Goal: Use online tool/utility: Utilize a website feature to perform a specific function

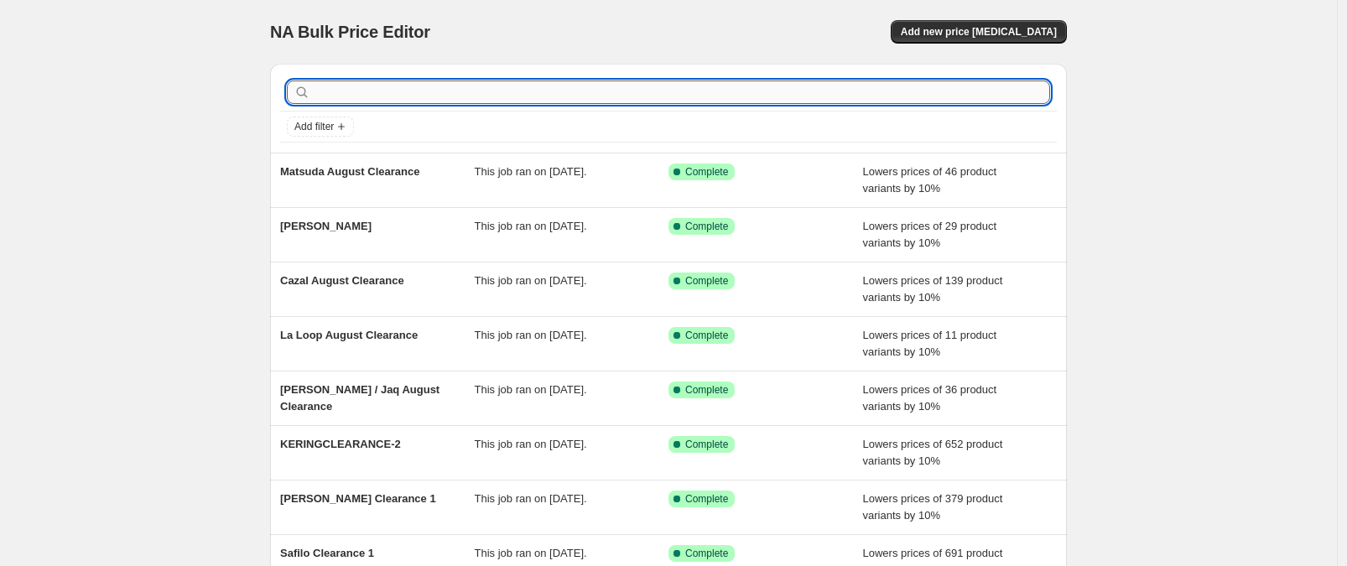
click at [400, 91] on input "text" at bounding box center [682, 92] width 737 height 23
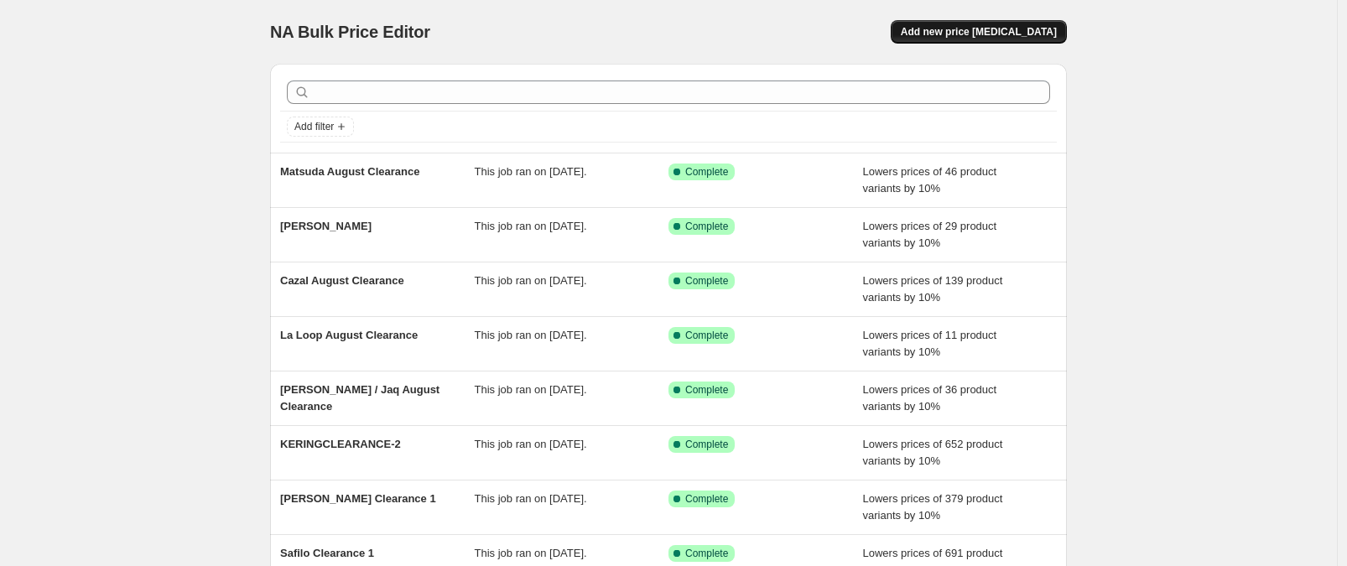
click at [964, 34] on span "Add new price [MEDICAL_DATA]" at bounding box center [979, 31] width 156 height 13
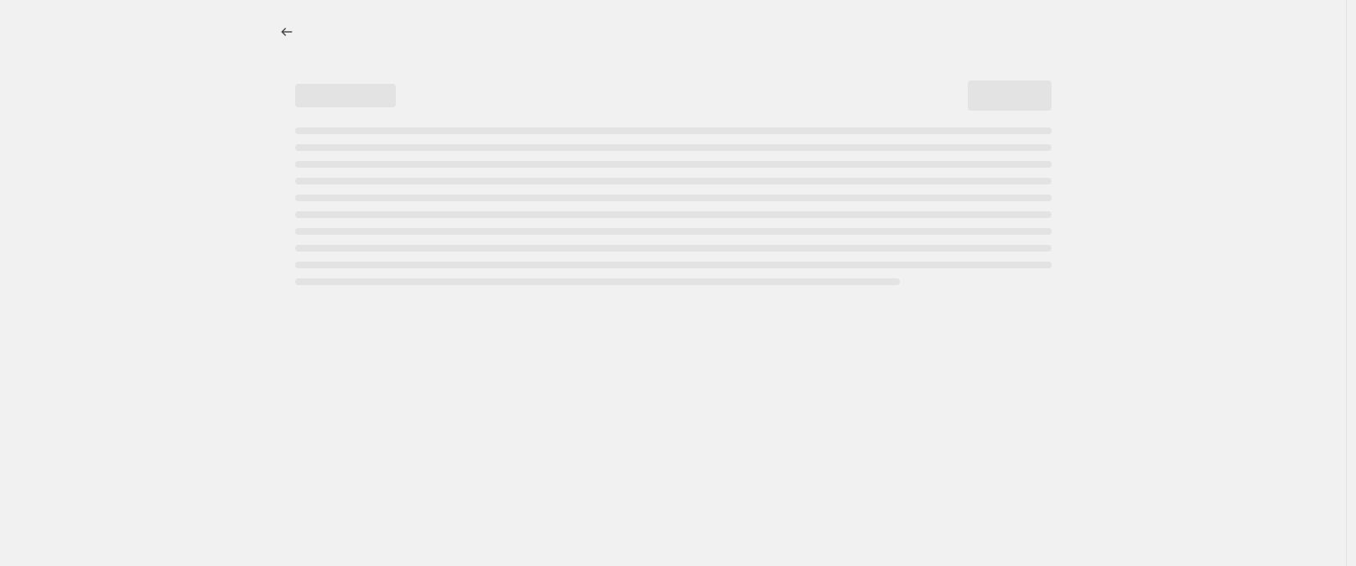
select select "percentage"
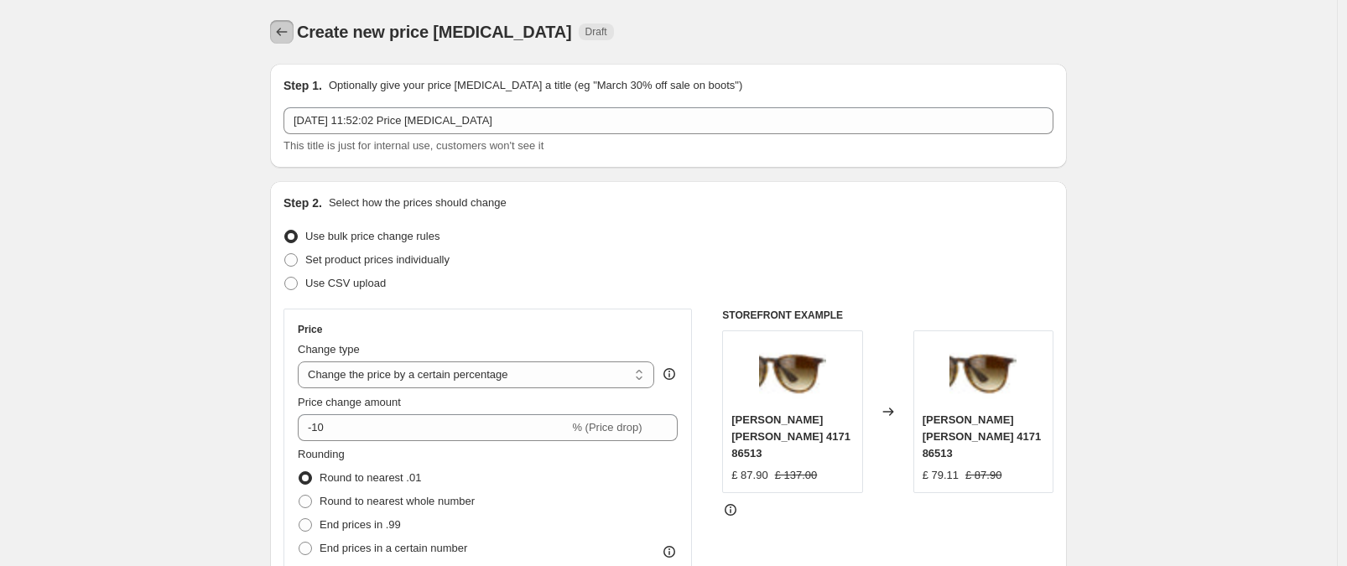
click at [290, 32] on icon "Price change jobs" at bounding box center [281, 31] width 17 height 17
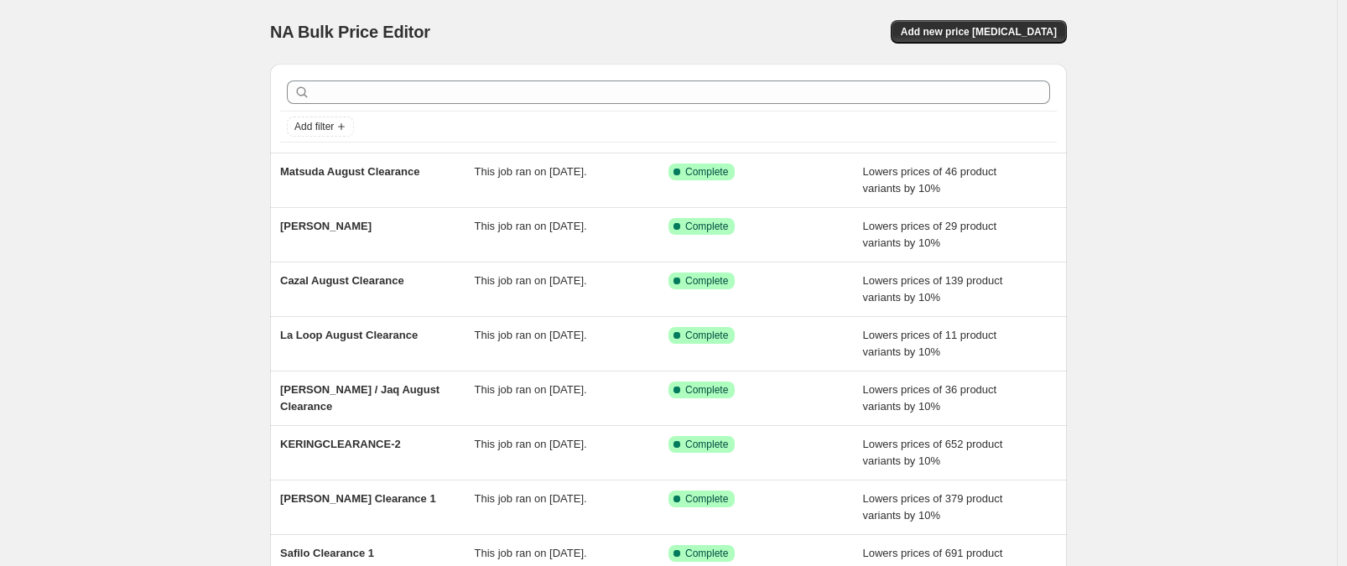
click at [1018, 45] on div "NA Bulk Price Editor. This page is ready NA Bulk Price Editor Add new price [ME…" at bounding box center [668, 32] width 797 height 64
click at [997, 34] on span "Add new price [MEDICAL_DATA]" at bounding box center [979, 31] width 156 height 13
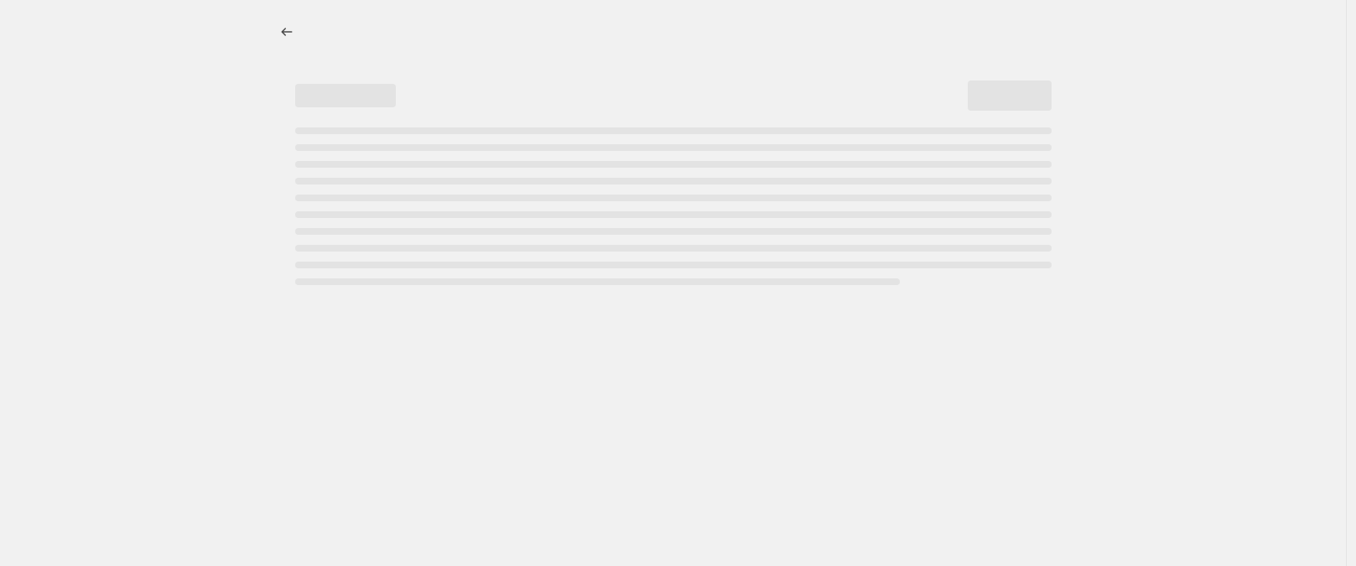
select select "percentage"
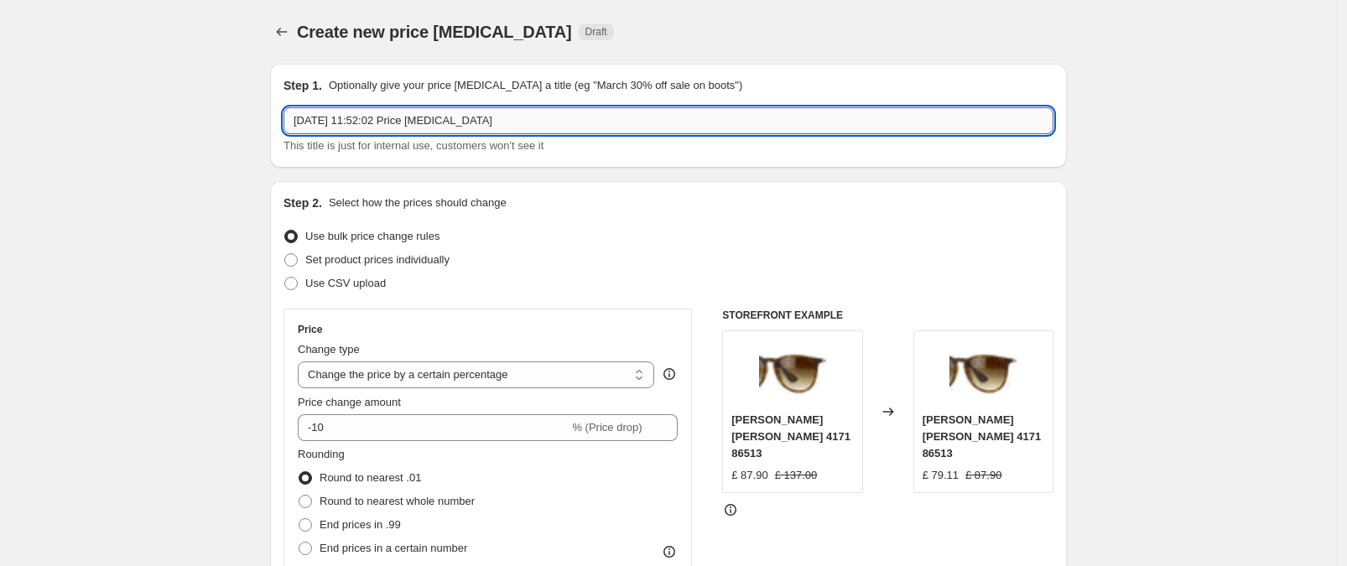
click at [434, 121] on input "[DATE] 11:52:02 Price [MEDICAL_DATA]" at bounding box center [669, 120] width 770 height 27
drag, startPoint x: 565, startPoint y: 126, endPoint x: 185, endPoint y: 108, distance: 380.4
type input "Thelios Clearance 1"
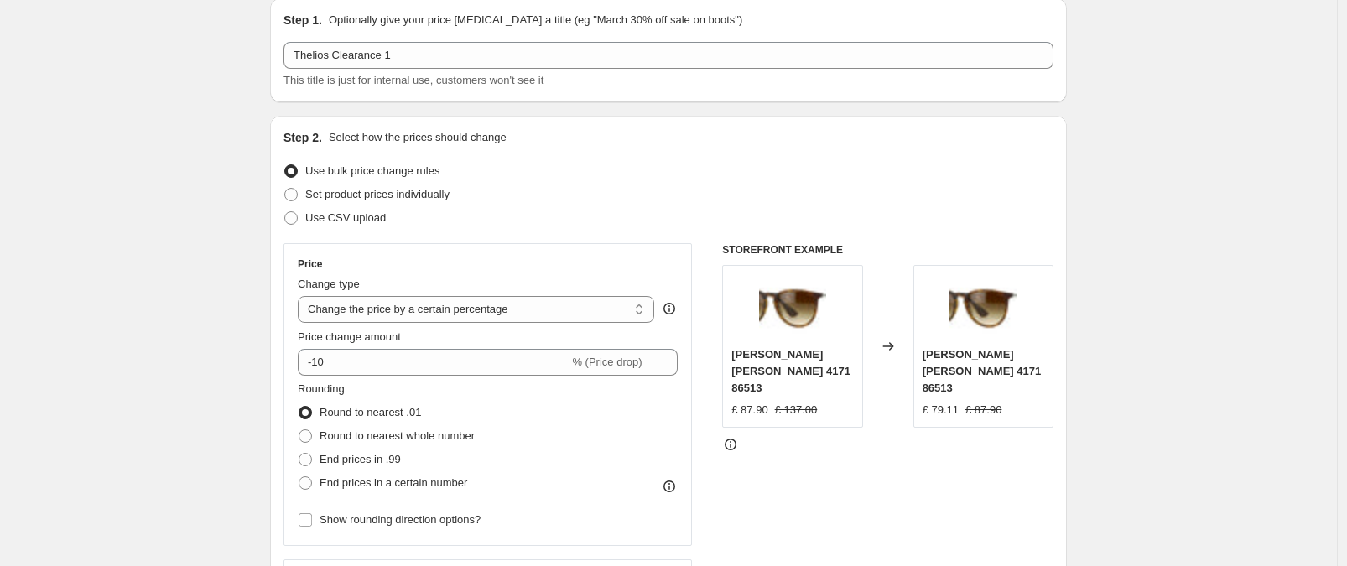
scroll to position [76, 0]
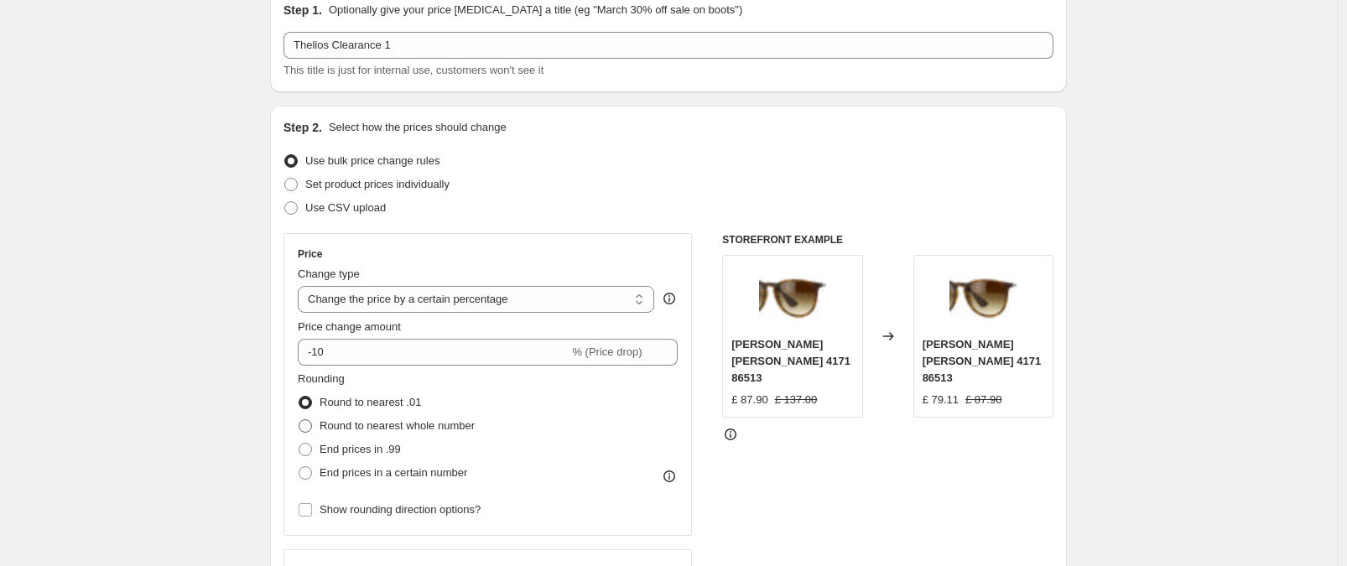
click at [455, 425] on span "Round to nearest whole number" at bounding box center [397, 425] width 155 height 13
click at [299, 420] on input "Round to nearest whole number" at bounding box center [299, 419] width 1 height 1
radio input "true"
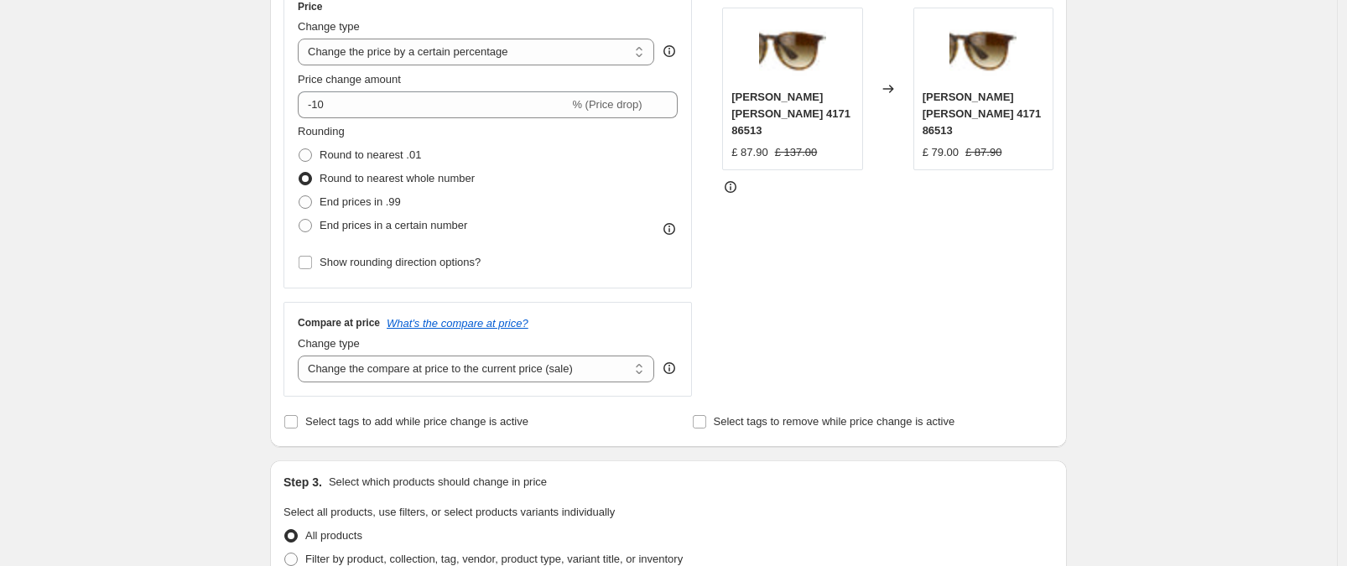
scroll to position [327, 0]
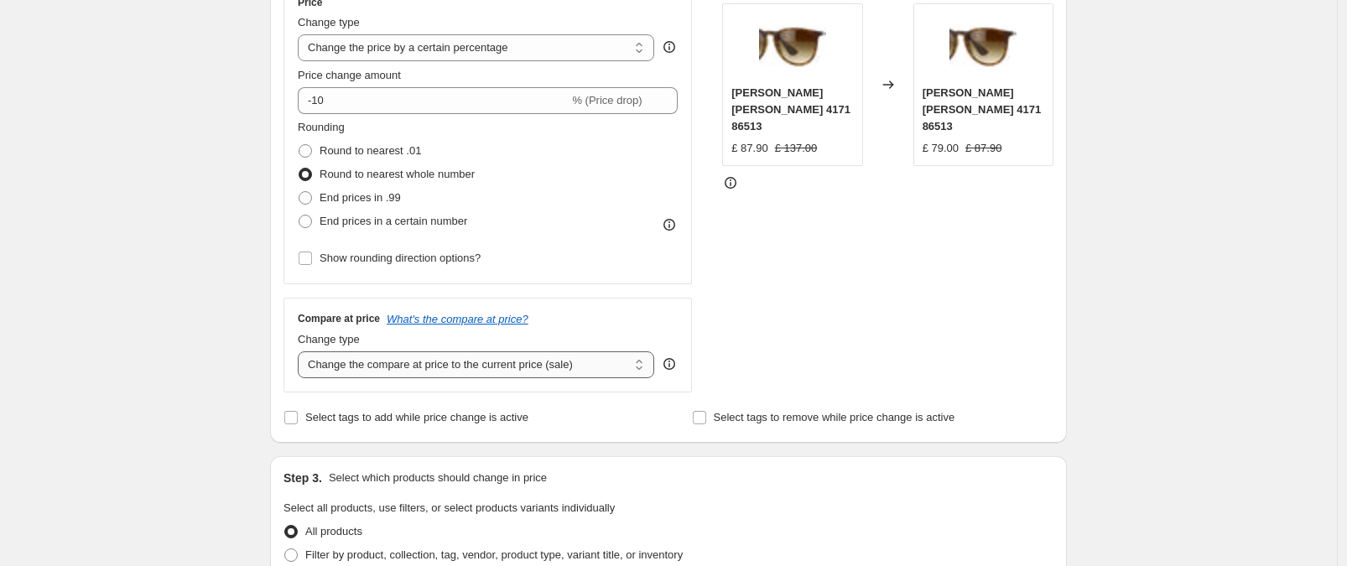
click at [375, 372] on select "Change the compare at price to the current price (sale) Change the compare at p…" at bounding box center [476, 364] width 357 height 27
select select "no_change"
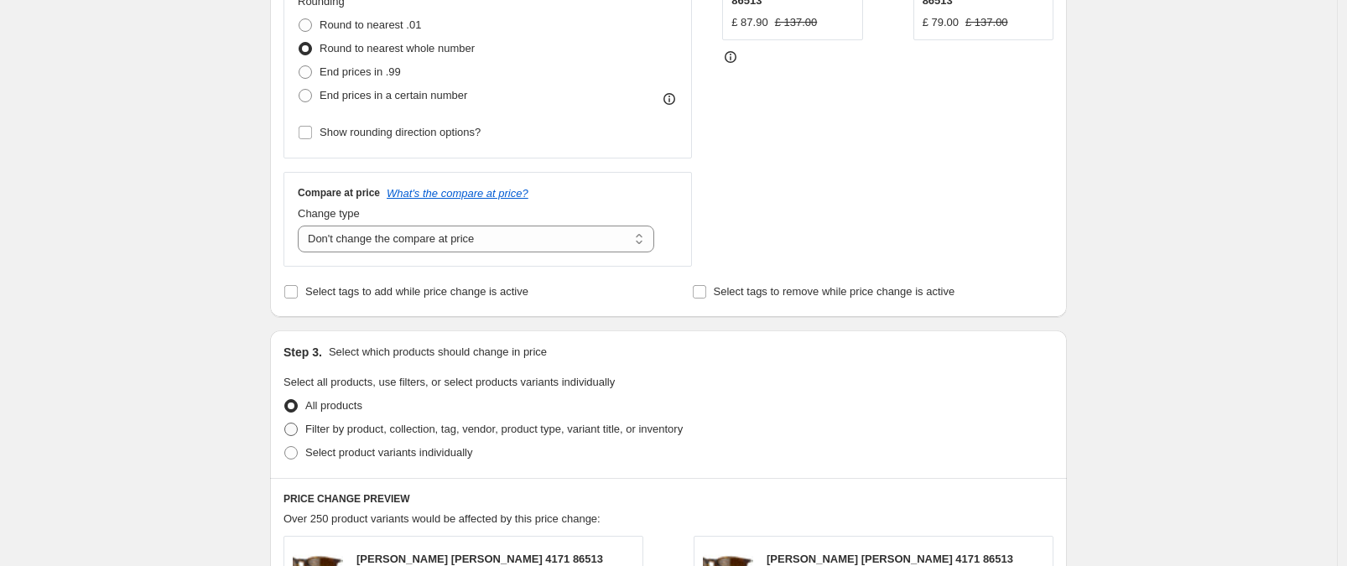
scroll to position [455, 0]
click at [626, 428] on span "Filter by product, collection, tag, vendor, product type, variant title, or inv…" at bounding box center [494, 427] width 378 height 13
click at [285, 422] on input "Filter by product, collection, tag, vendor, product type, variant title, or inv…" at bounding box center [284, 421] width 1 height 1
radio input "true"
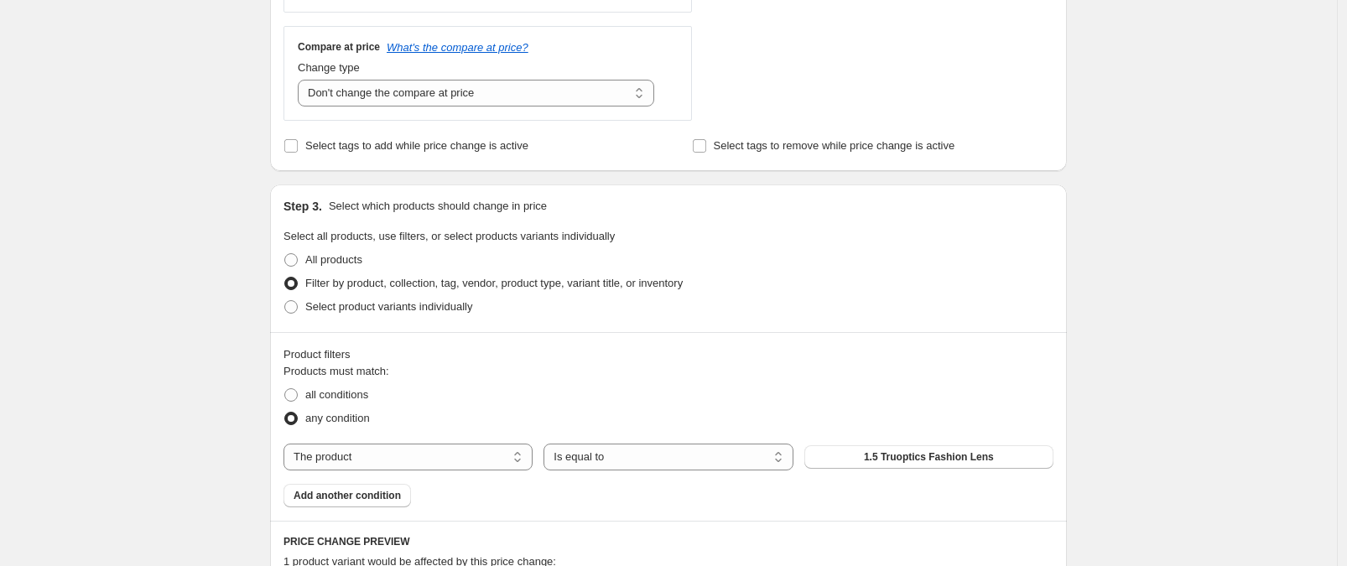
scroll to position [622, 0]
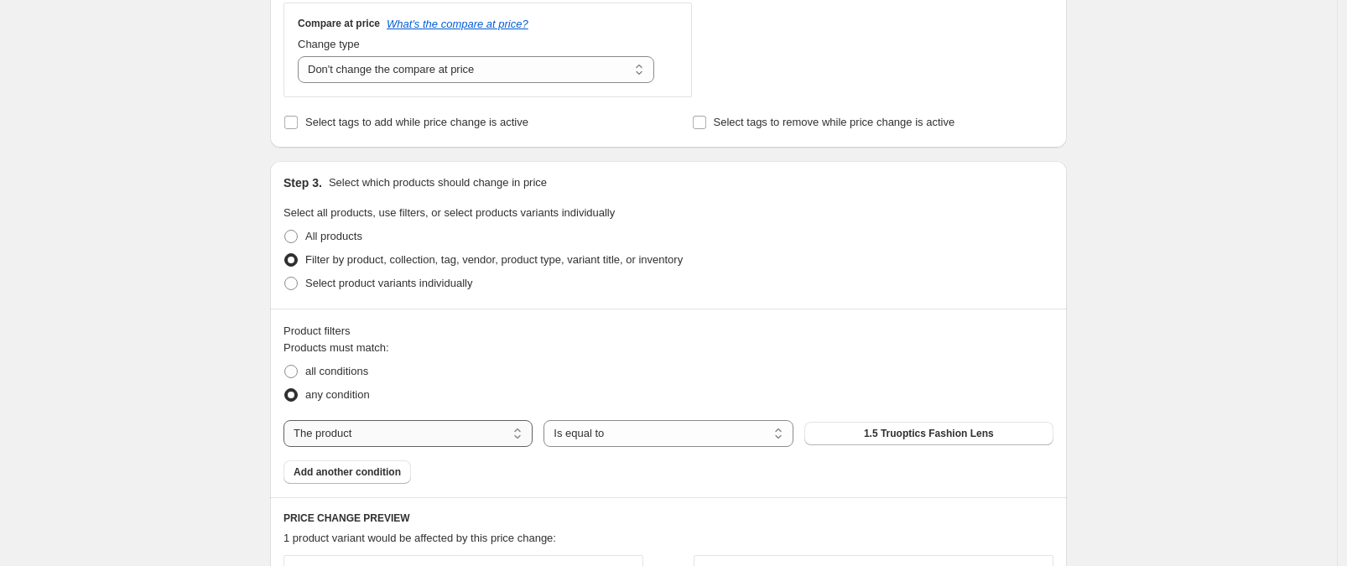
click at [463, 434] on select "The product The product's collection The product's tag The product's vendor The…" at bounding box center [408, 433] width 249 height 27
select select "tag"
click at [892, 429] on button "(G)I-DLE" at bounding box center [929, 433] width 249 height 23
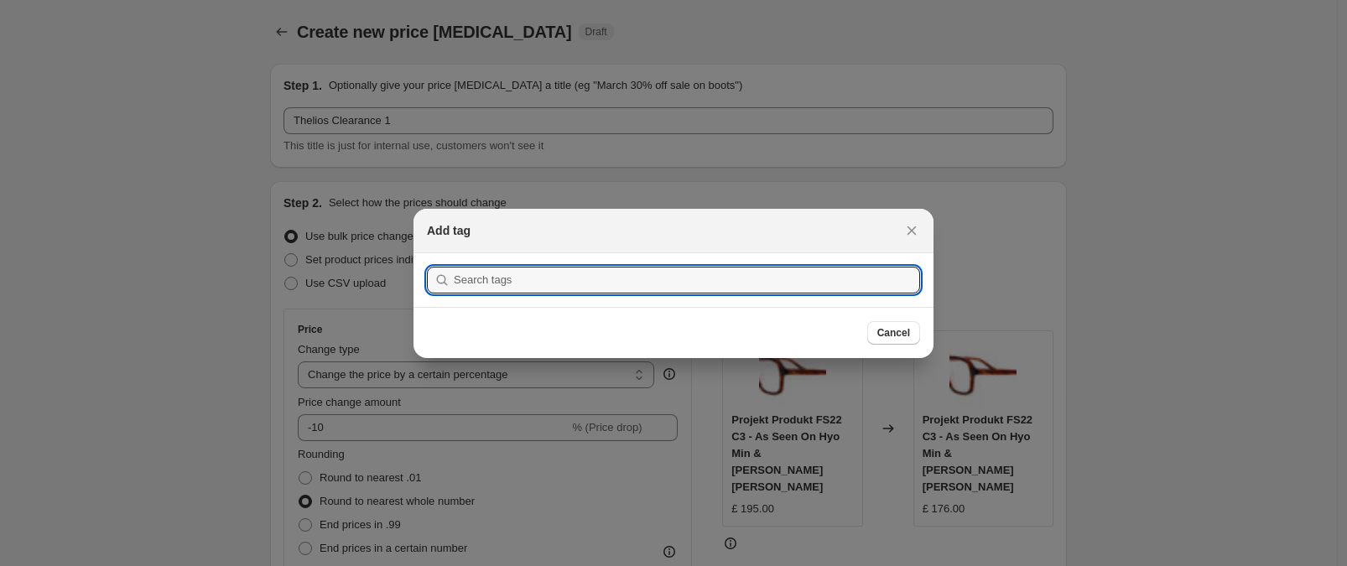
scroll to position [0, 0]
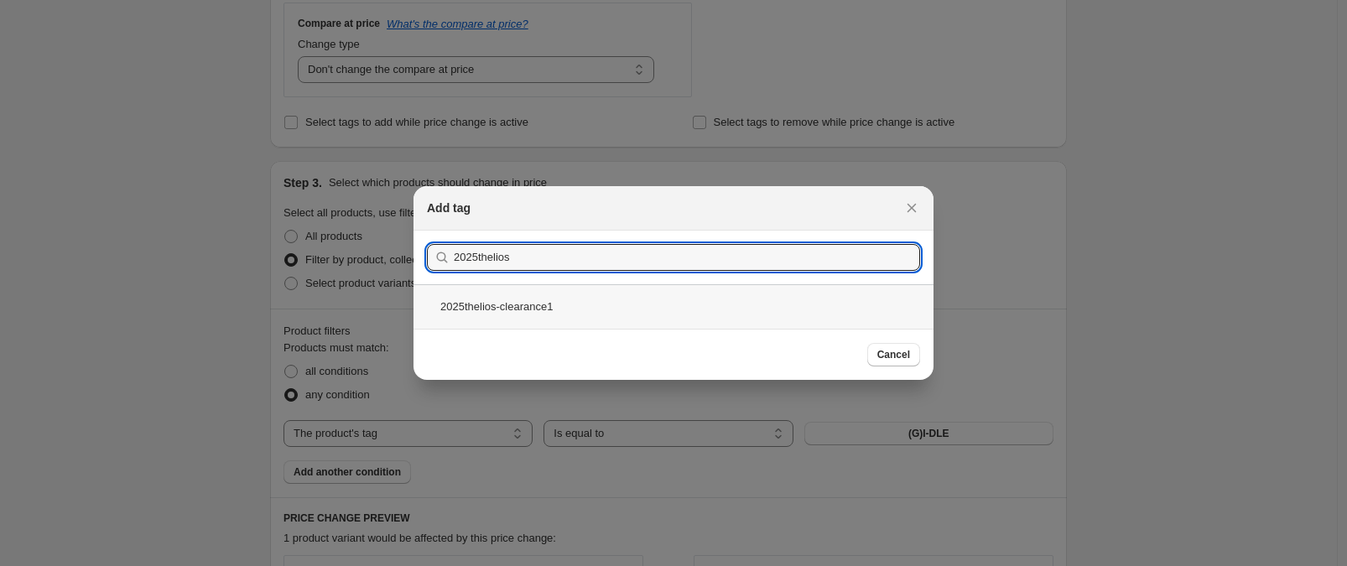
type input "2025thelios"
drag, startPoint x: 560, startPoint y: 301, endPoint x: 763, endPoint y: 362, distance: 212.6
click at [560, 301] on div "2025thelios-clearance1" at bounding box center [674, 306] width 520 height 44
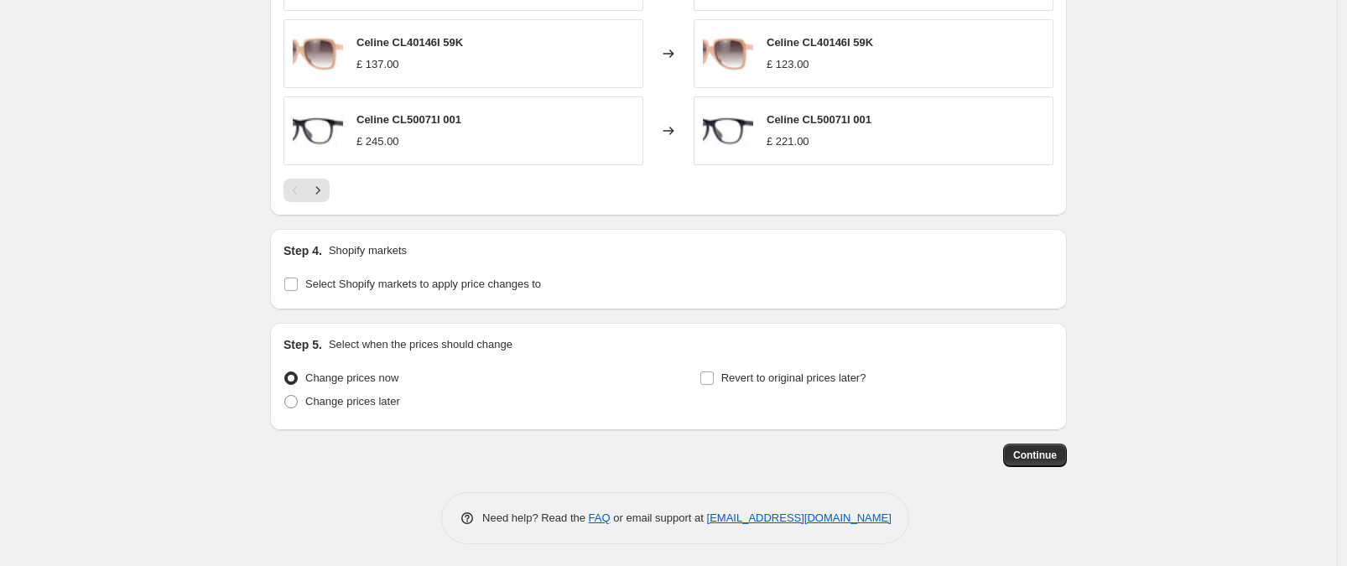
scroll to position [1393, 0]
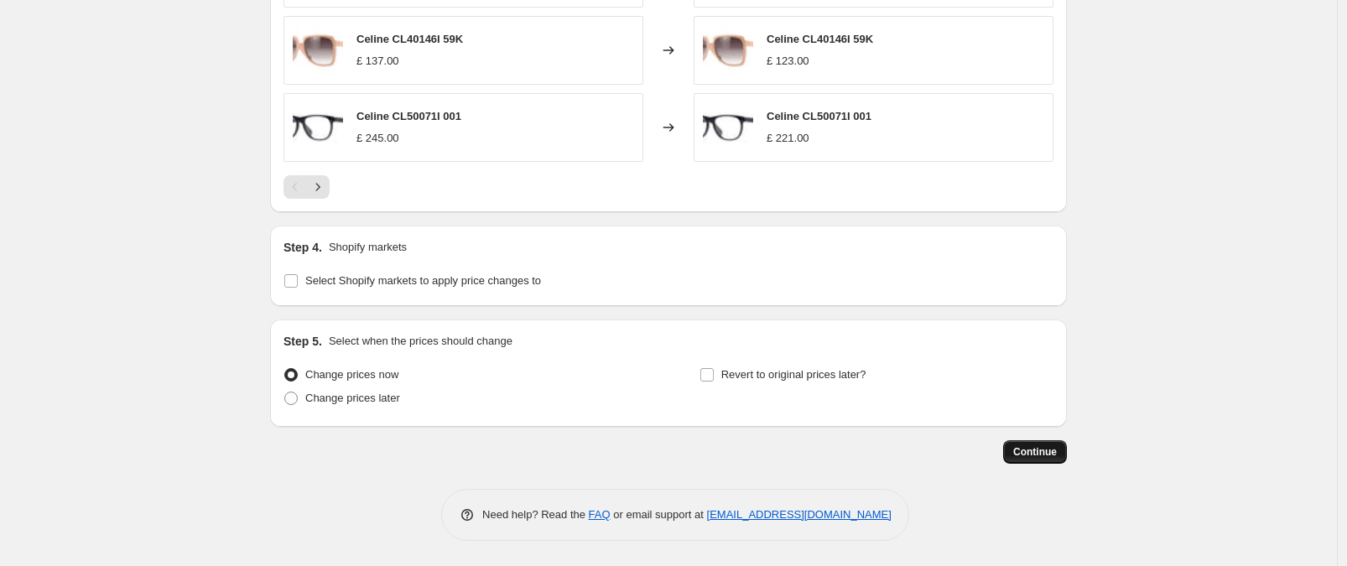
click at [1056, 450] on span "Continue" at bounding box center [1035, 451] width 44 height 13
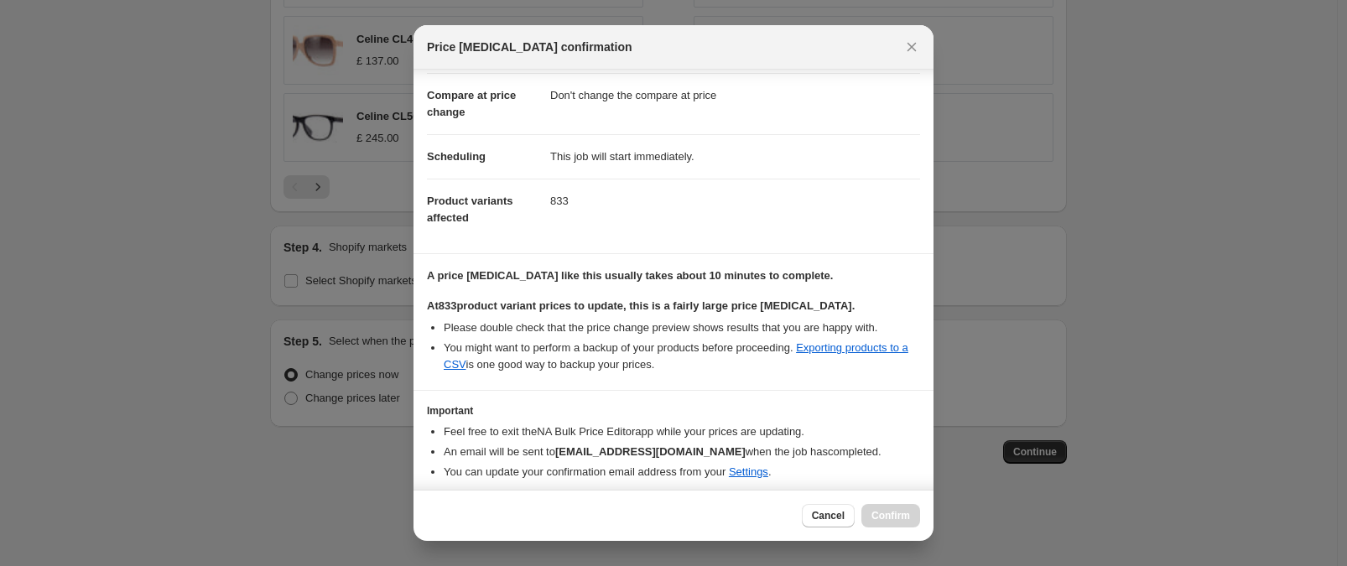
scroll to position [146, 0]
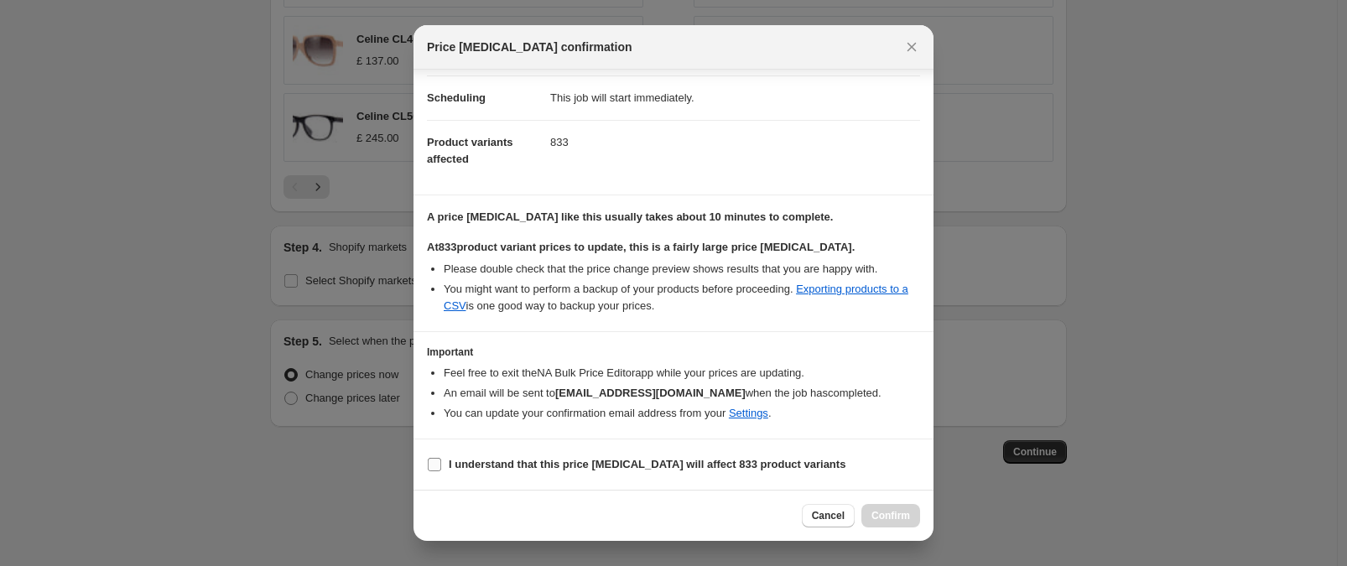
drag, startPoint x: 432, startPoint y: 463, endPoint x: 534, endPoint y: 471, distance: 101.9
click at [433, 463] on input "I understand that this price [MEDICAL_DATA] will affect 833 product variants" at bounding box center [434, 464] width 13 height 13
checkbox input "true"
click at [872, 522] on span "Confirm" at bounding box center [891, 515] width 39 height 13
type input "Thelios Clearance 1"
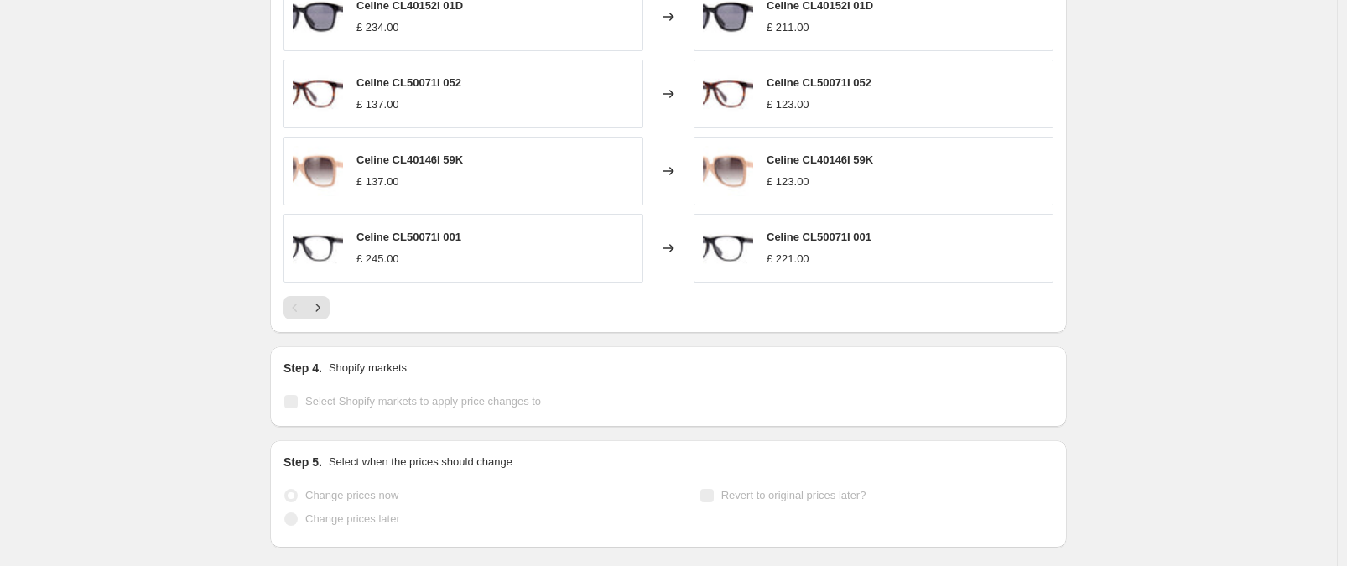
scroll to position [1437, 0]
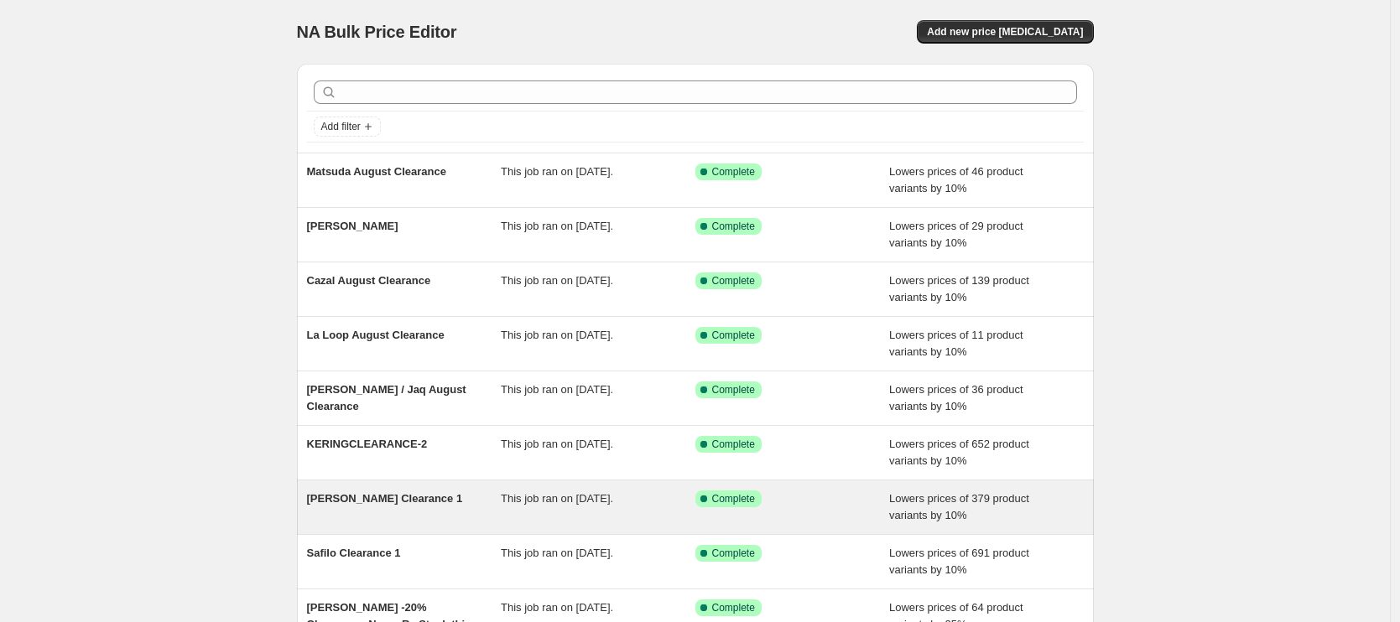
click at [380, 497] on span "[PERSON_NAME] Clearance 1" at bounding box center [385, 498] width 156 height 13
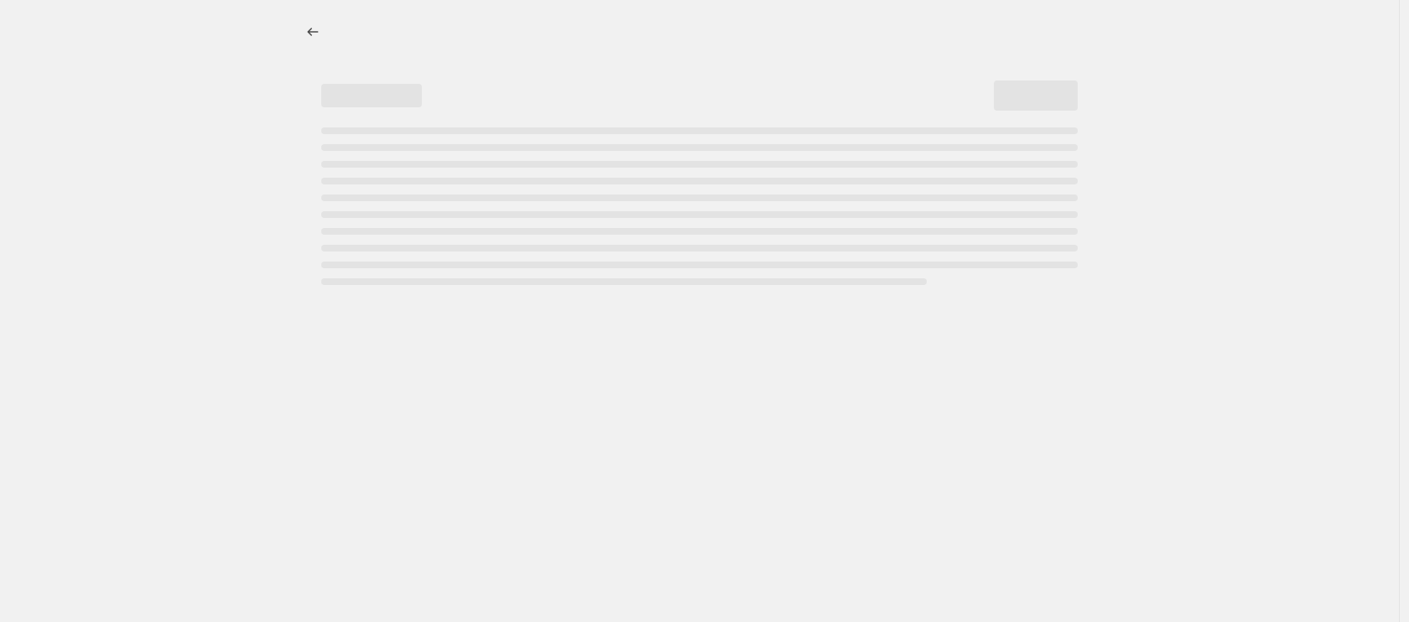
select select "percentage"
select select "no_change"
select select "tag"
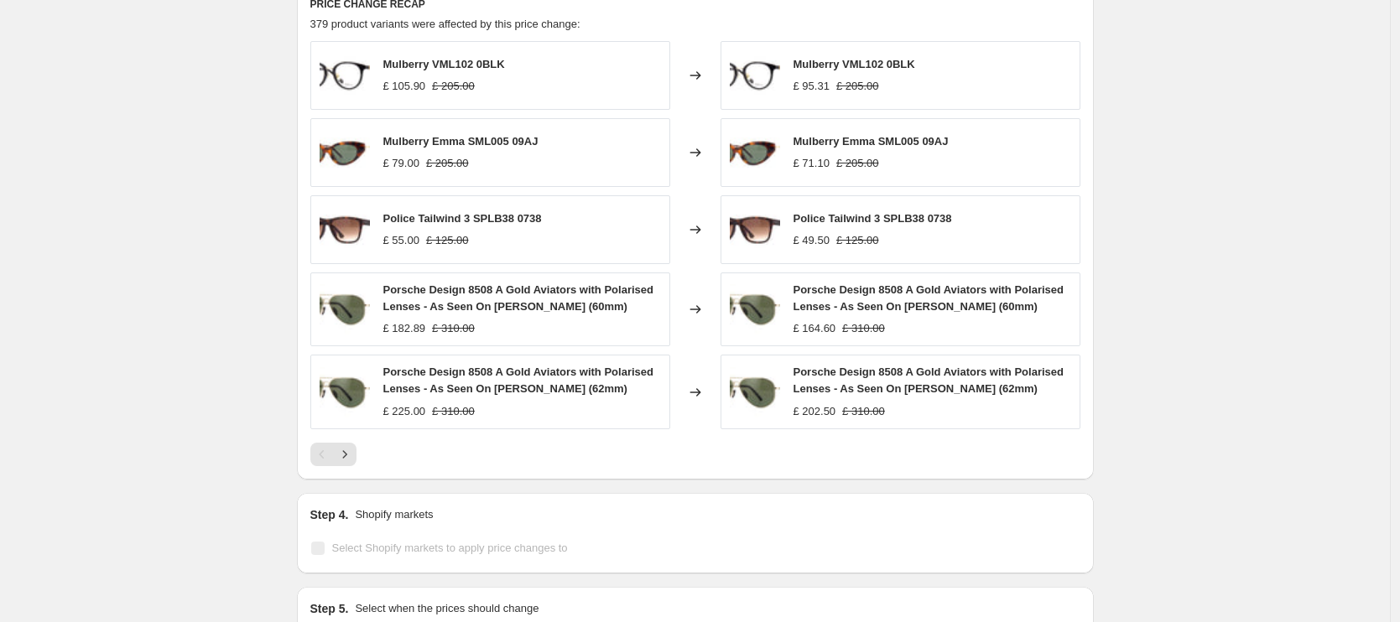
scroll to position [1504, 0]
